Goal: Check status: Check status

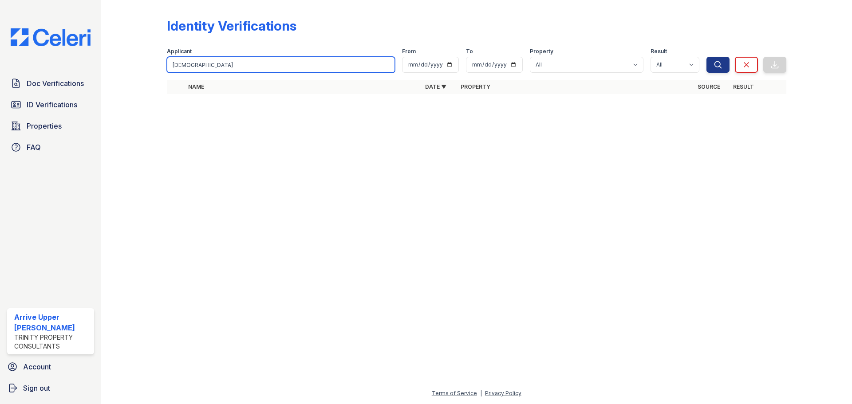
click at [185, 63] on input "[DEMOGRAPHIC_DATA]" at bounding box center [281, 65] width 228 height 16
click at [185, 63] on input "gay" at bounding box center [281, 65] width 228 height 16
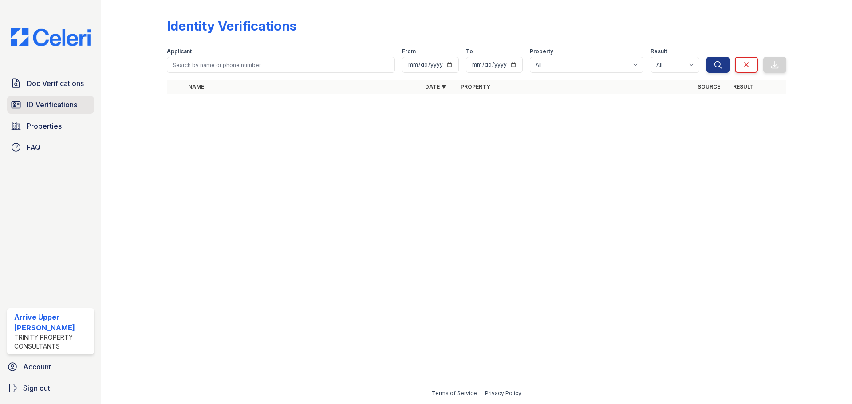
click at [57, 105] on span "ID Verifications" at bounding box center [52, 104] width 51 height 11
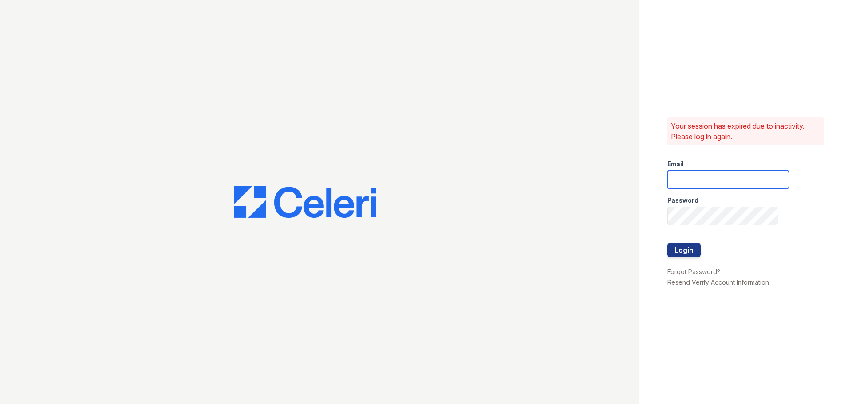
type input "arriveupperkirby@trinity-pm.com"
click at [684, 252] on button "Login" at bounding box center [683, 250] width 33 height 14
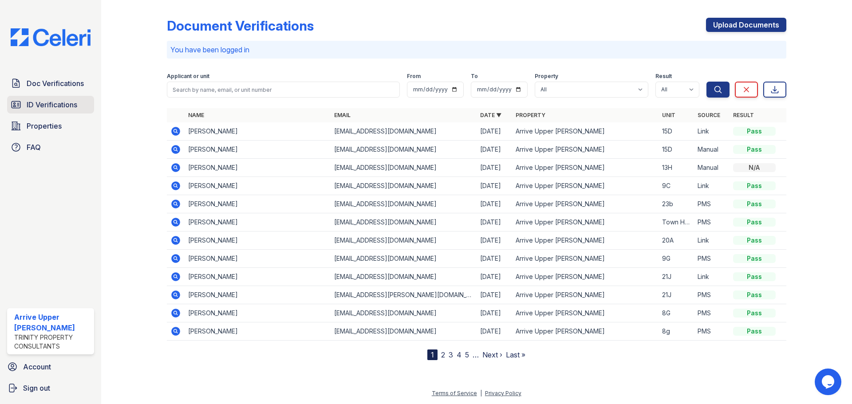
click at [66, 106] on span "ID Verifications" at bounding box center [52, 104] width 51 height 11
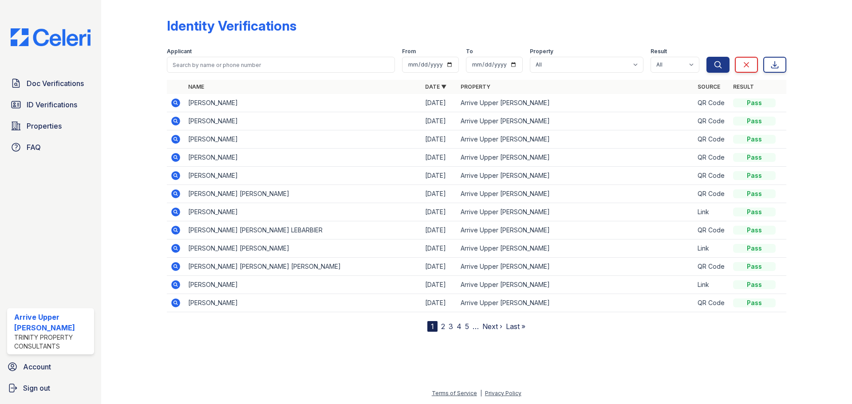
click at [176, 138] on icon at bounding box center [175, 139] width 2 height 2
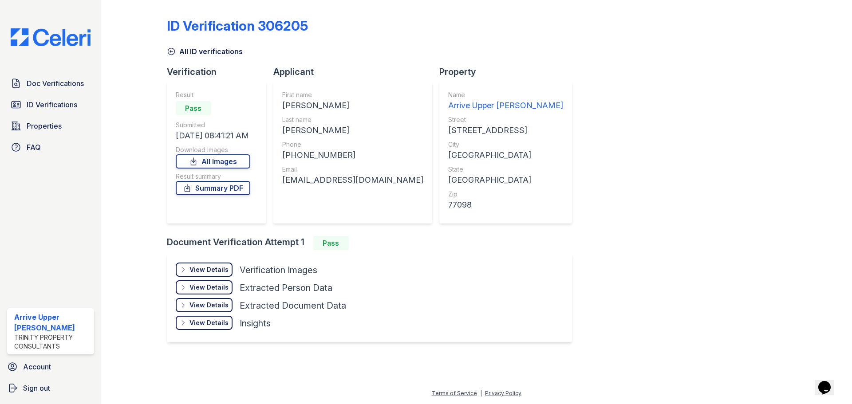
click at [168, 54] on icon at bounding box center [171, 51] width 9 height 9
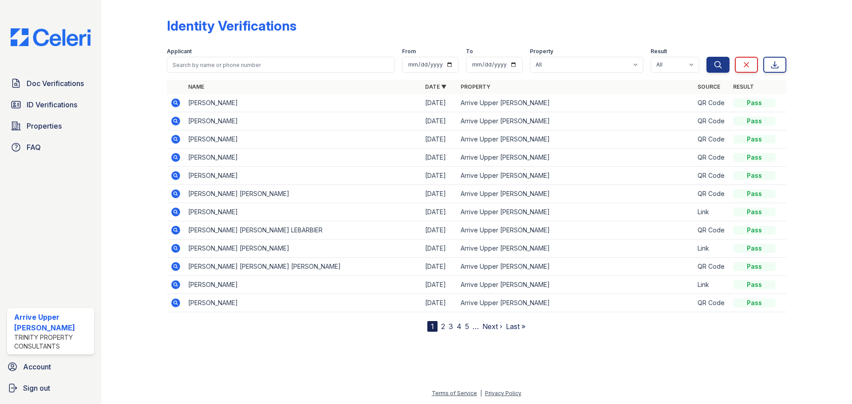
click at [177, 102] on icon at bounding box center [175, 102] width 9 height 9
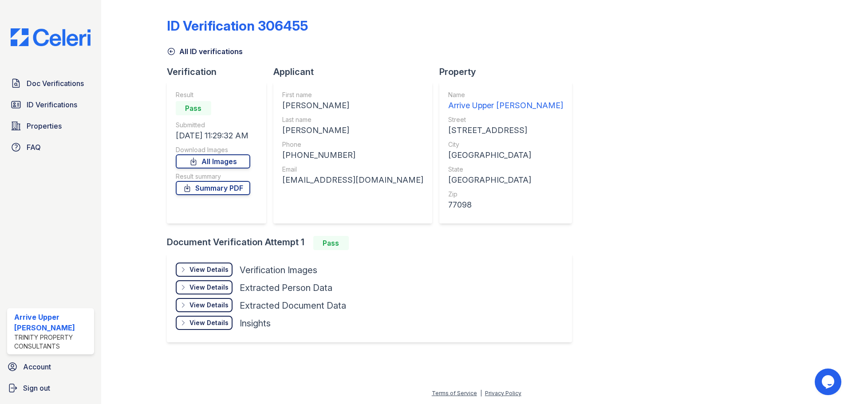
click at [218, 264] on div "View Details Details" at bounding box center [204, 270] width 57 height 14
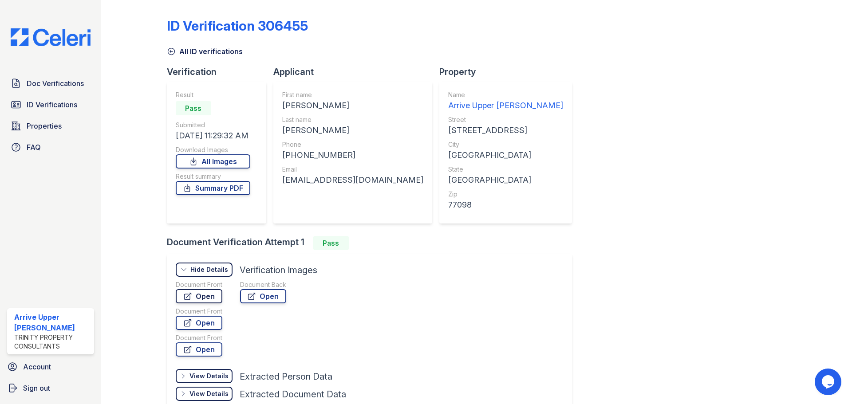
click at [208, 299] on link "Open" at bounding box center [199, 296] width 47 height 14
click at [171, 53] on icon at bounding box center [171, 51] width 9 height 9
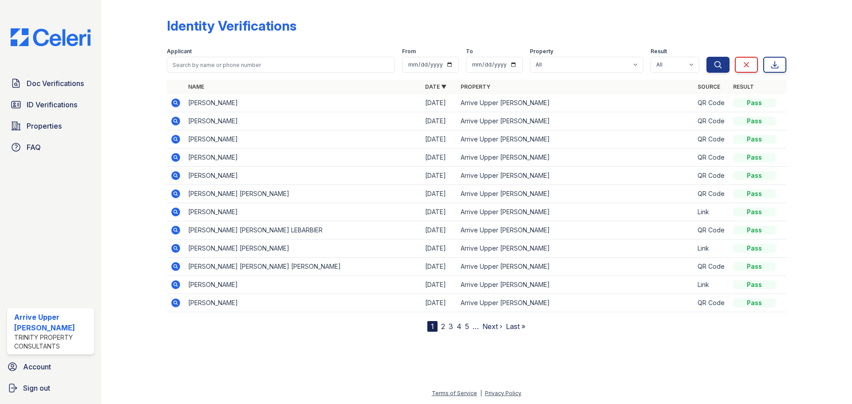
click at [175, 123] on icon at bounding box center [175, 121] width 9 height 9
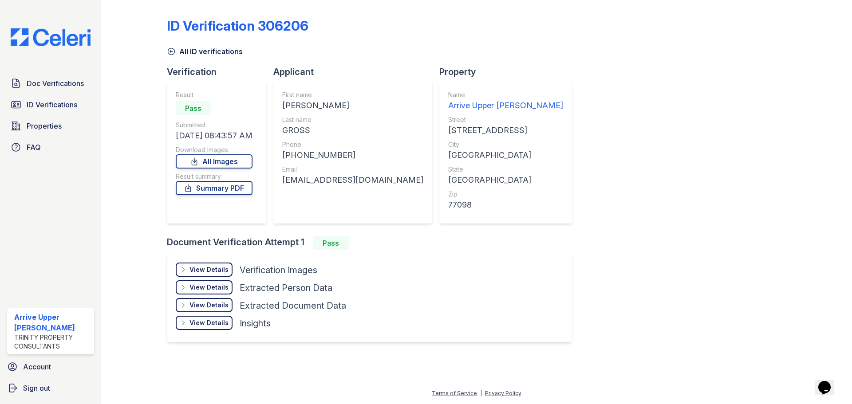
click at [225, 268] on div "View Details" at bounding box center [208, 269] width 39 height 9
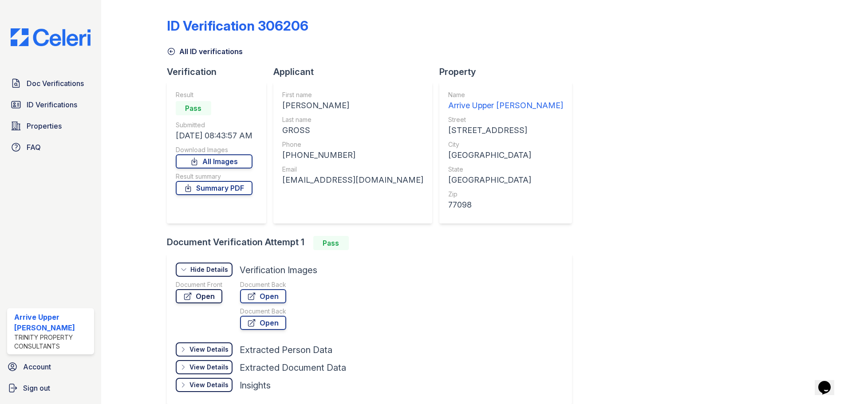
click at [210, 292] on link "Open" at bounding box center [199, 296] width 47 height 14
click at [174, 50] on icon at bounding box center [171, 51] width 9 height 9
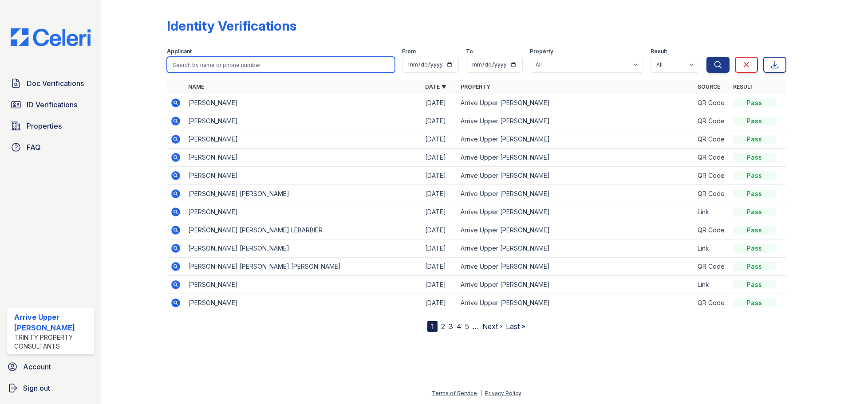
paste input "Chauncey"
type input "Chauncey"
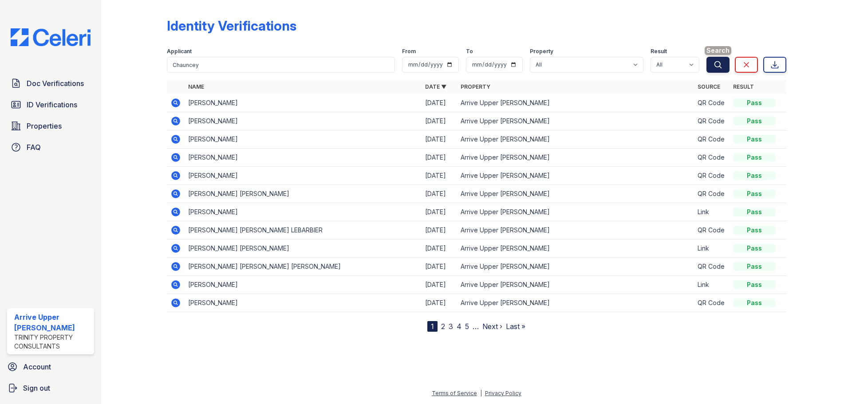
click at [724, 66] on button "Search" at bounding box center [717, 65] width 23 height 16
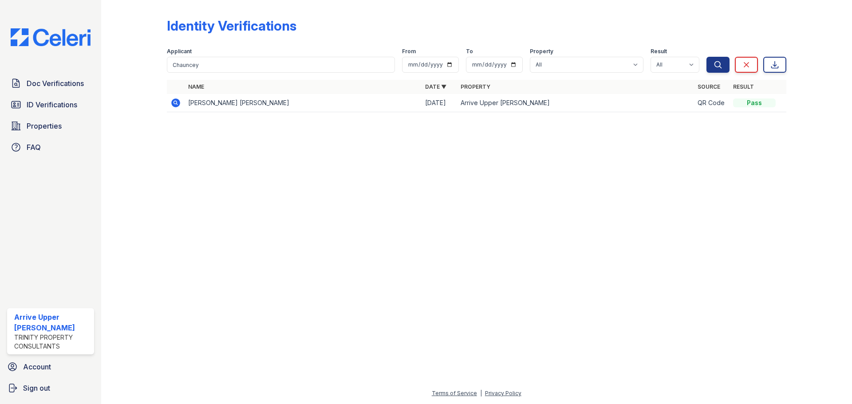
click at [175, 102] on icon at bounding box center [175, 102] width 2 height 2
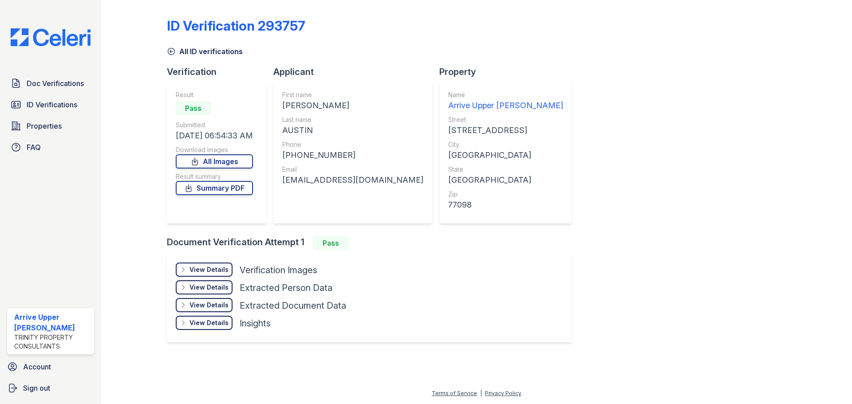
click at [195, 263] on div "View Details Details" at bounding box center [204, 270] width 57 height 14
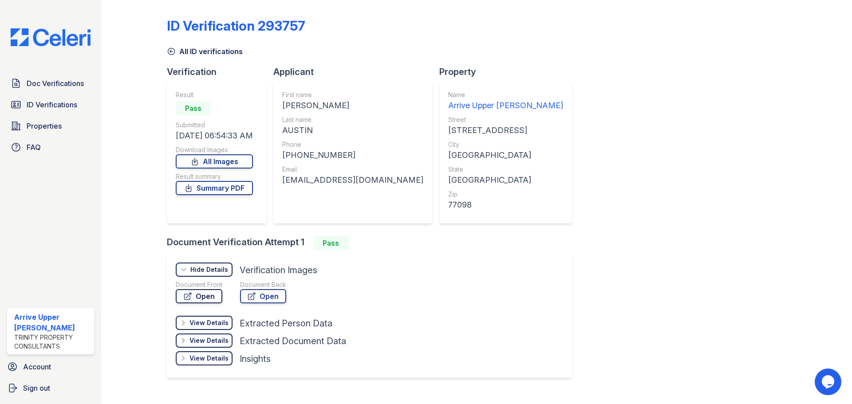
click at [205, 292] on link "Open" at bounding box center [199, 296] width 47 height 14
click at [170, 49] on icon at bounding box center [171, 51] width 9 height 9
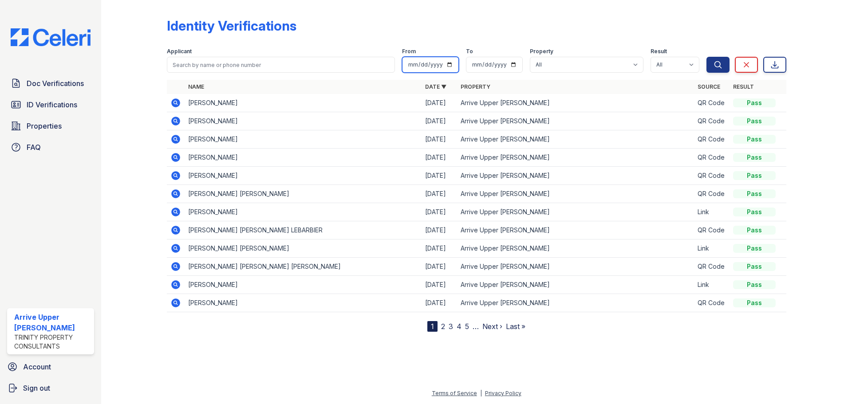
click at [453, 63] on input "date" at bounding box center [430, 65] width 57 height 16
type input "[DATE]"
click at [511, 65] on input "date" at bounding box center [494, 65] width 57 height 16
click at [515, 66] on input "date" at bounding box center [494, 65] width 57 height 16
type input "[DATE]"
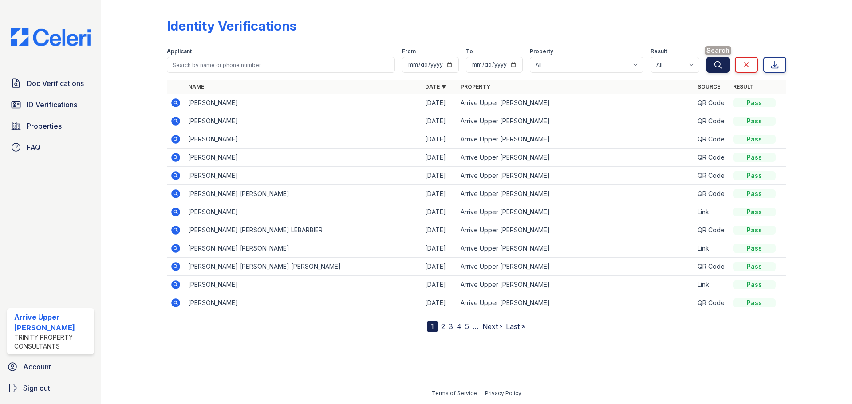
click at [717, 61] on icon "submit" at bounding box center [717, 64] width 9 height 9
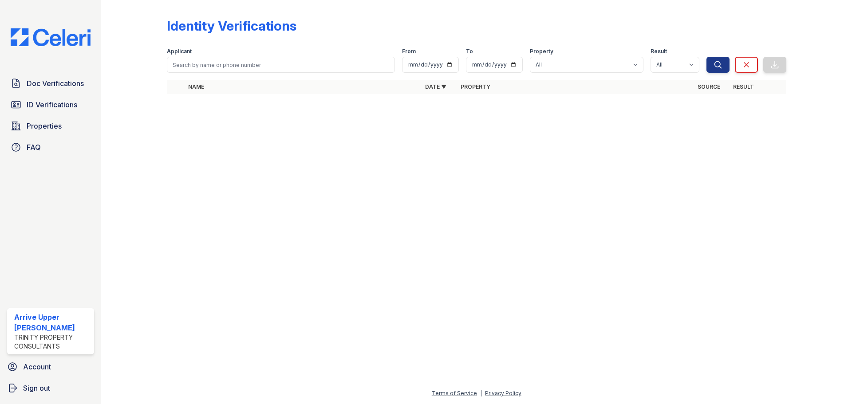
click at [125, 112] on div "Identity Verifications Filter Applicant From [DATE] To [DATE] Property All Arri…" at bounding box center [476, 58] width 722 height 117
click at [53, 108] on span "ID Verifications" at bounding box center [52, 104] width 51 height 11
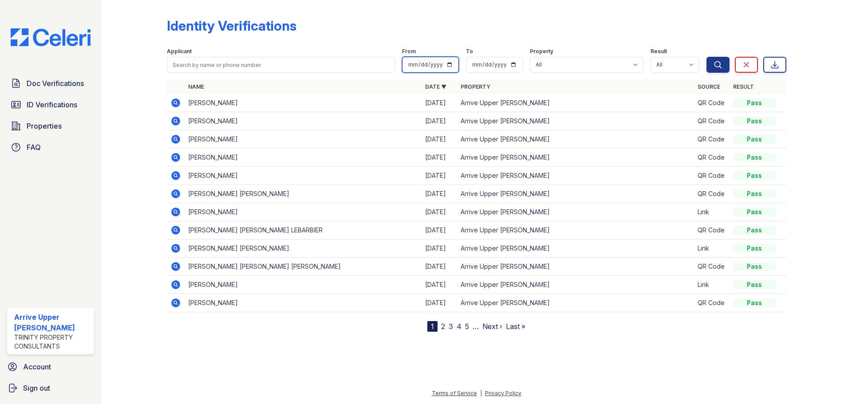
click at [448, 63] on input "date" at bounding box center [430, 65] width 57 height 16
type input "[DATE]"
click at [513, 65] on input "date" at bounding box center [494, 65] width 57 height 16
type input "[DATE]"
click at [722, 60] on button "Search" at bounding box center [717, 65] width 23 height 16
